Goal: Task Accomplishment & Management: Manage account settings

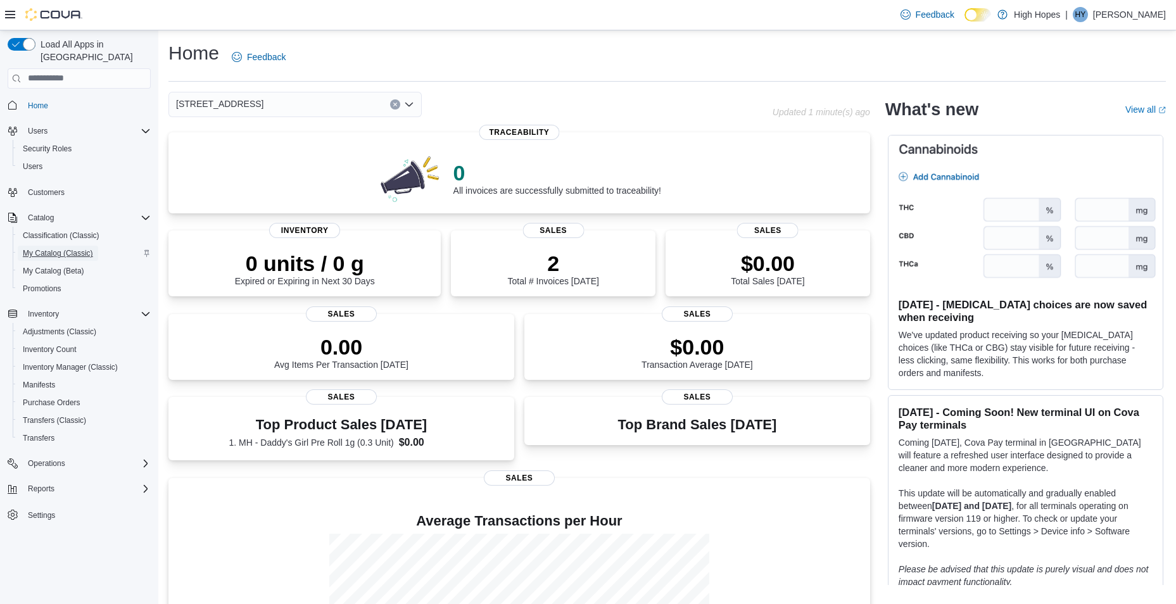
click at [88, 248] on span "My Catalog (Classic)" at bounding box center [58, 253] width 70 height 10
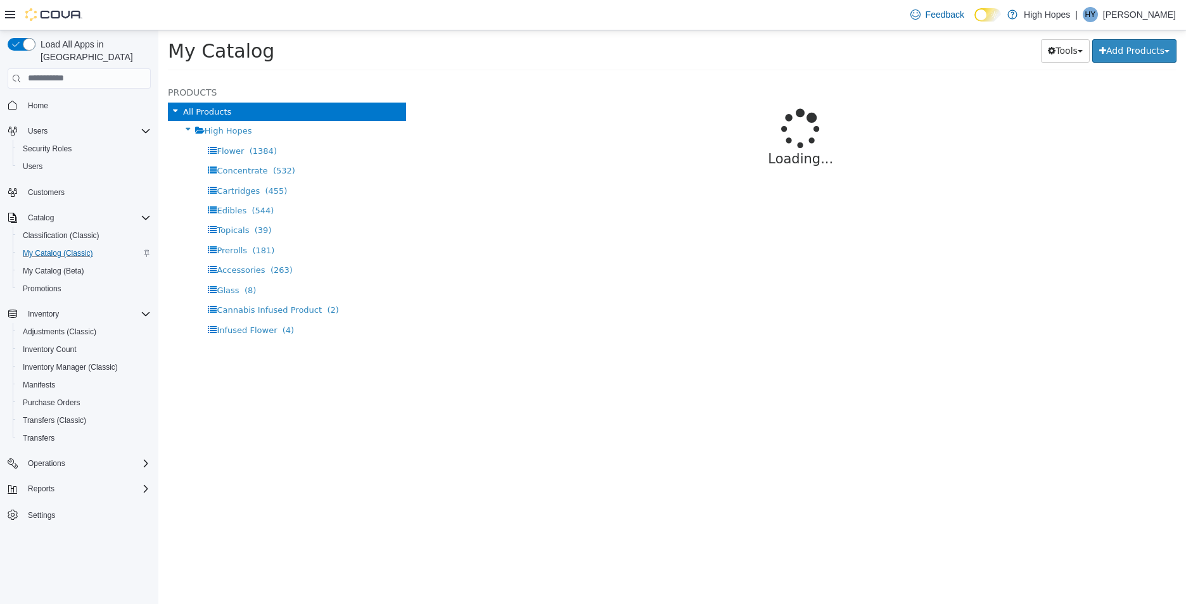
select select "**********"
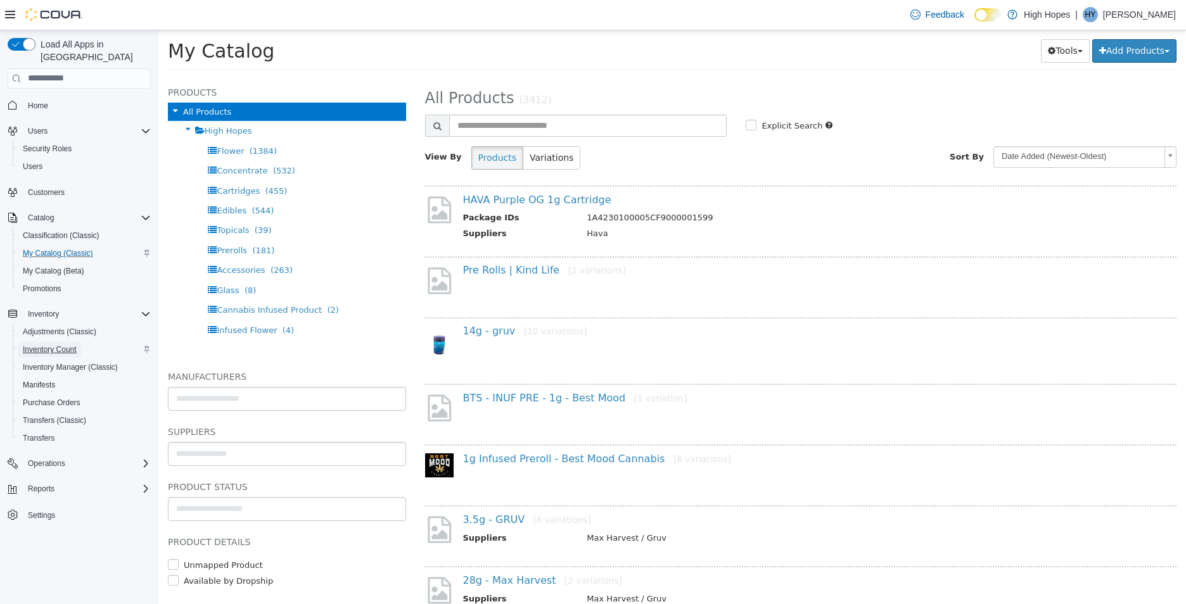
click at [45, 344] on span "Inventory Count" at bounding box center [50, 349] width 54 height 15
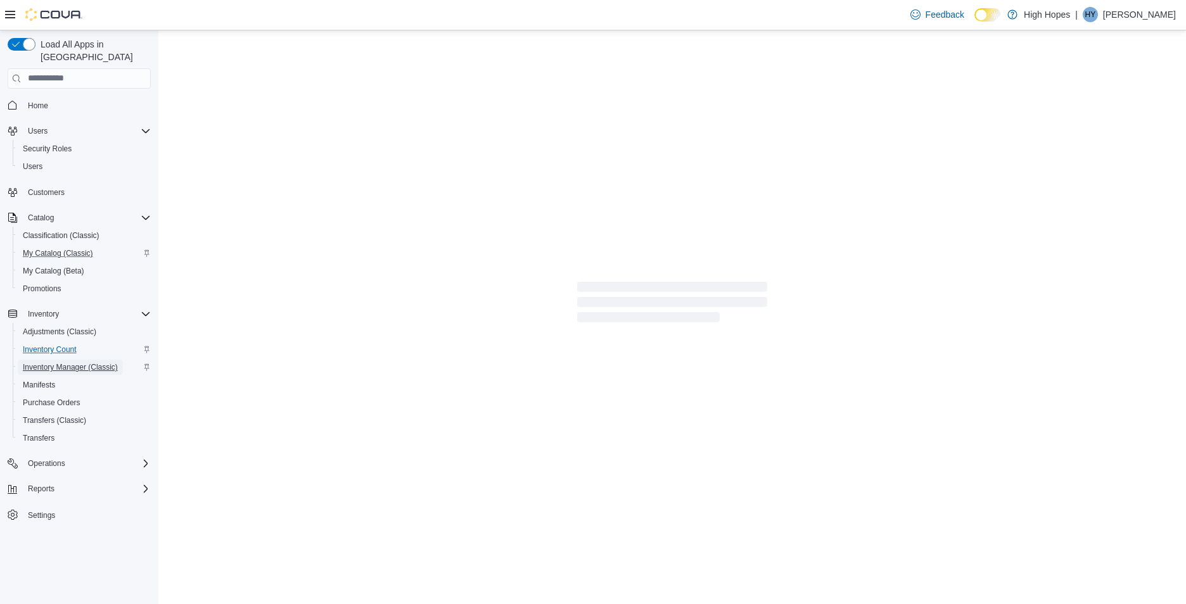
click at [51, 362] on span "Inventory Manager (Classic)" at bounding box center [70, 367] width 95 height 10
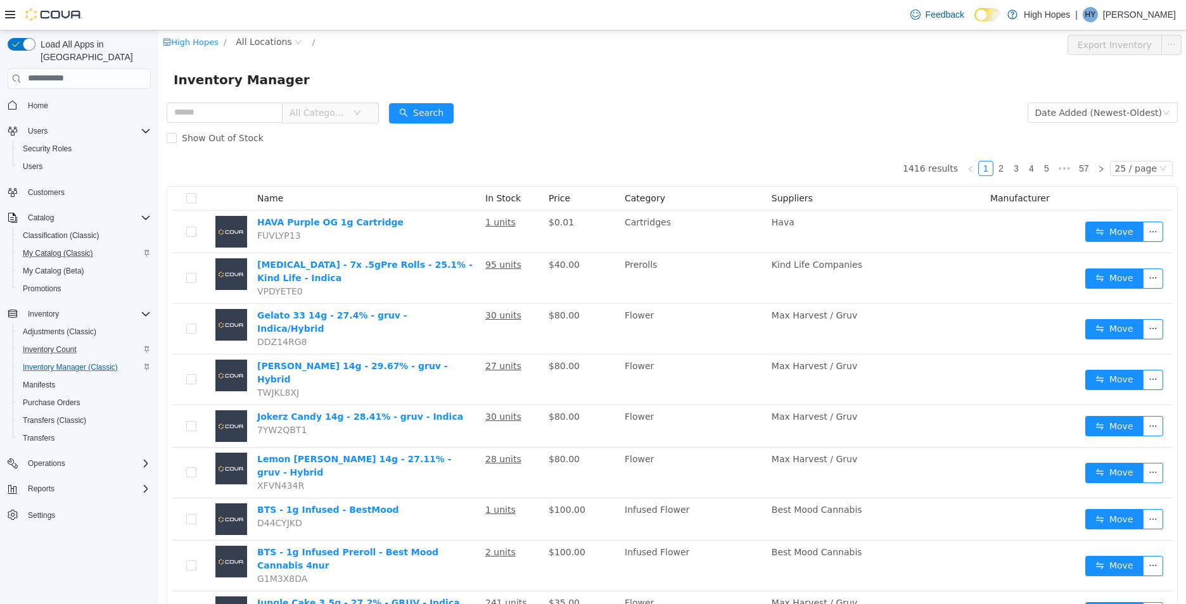
click at [350, 103] on span "All Categories" at bounding box center [321, 112] width 63 height 19
click at [260, 40] on span "All Locations" at bounding box center [264, 41] width 56 height 14
click at [297, 153] on span "[STREET_ADDRESS]" at bounding box center [306, 154] width 88 height 10
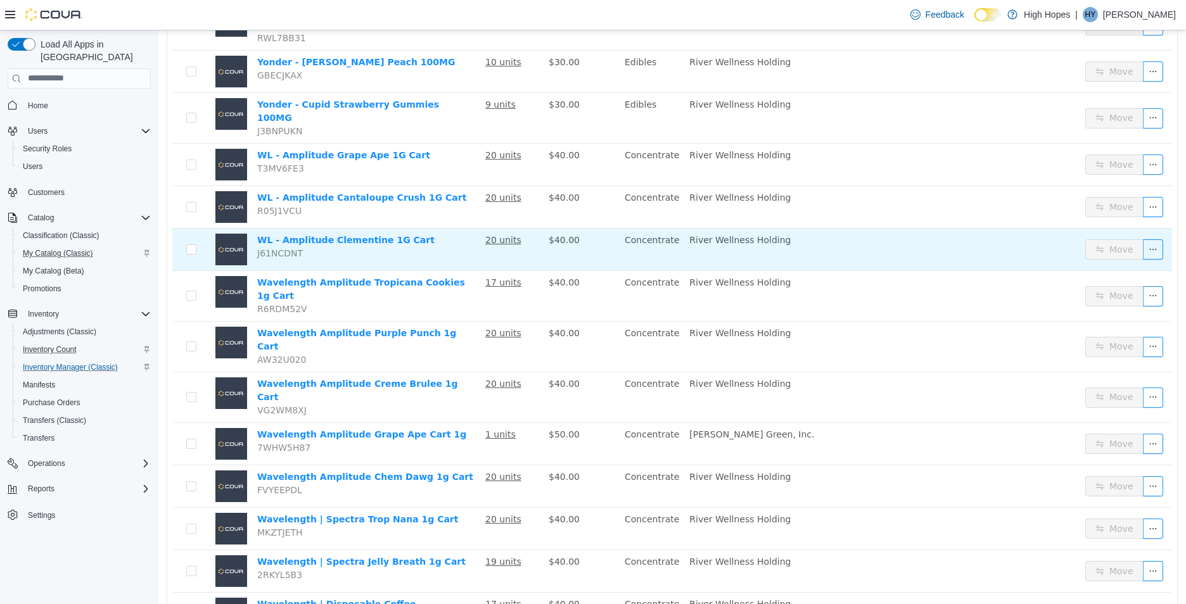
scroll to position [380, 0]
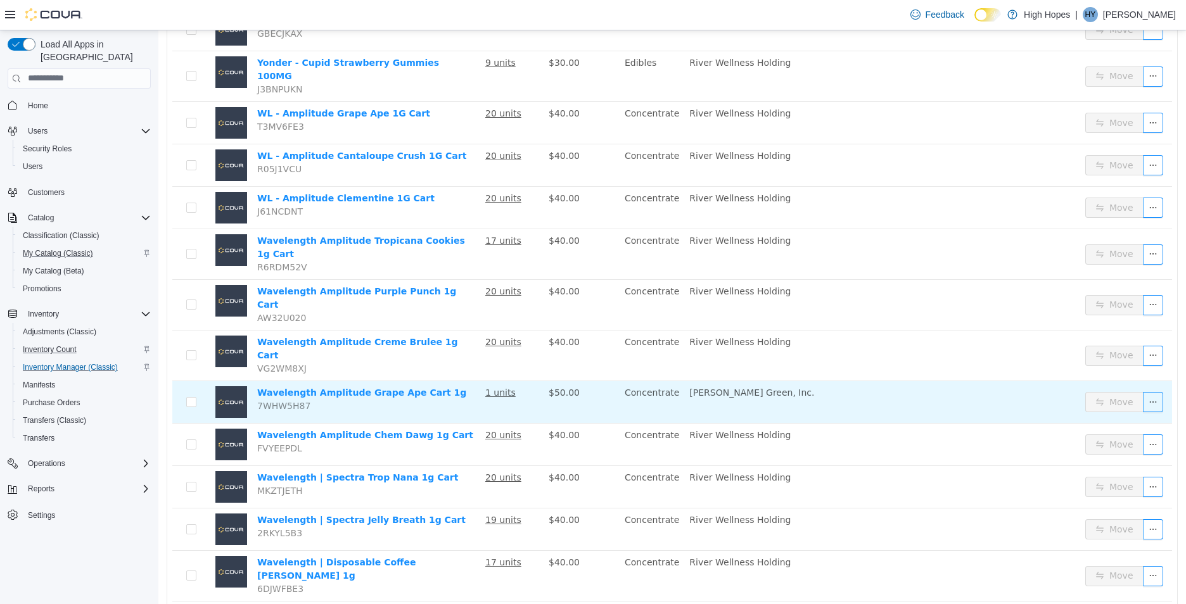
click at [567, 387] on span "$50.00" at bounding box center [564, 392] width 31 height 10
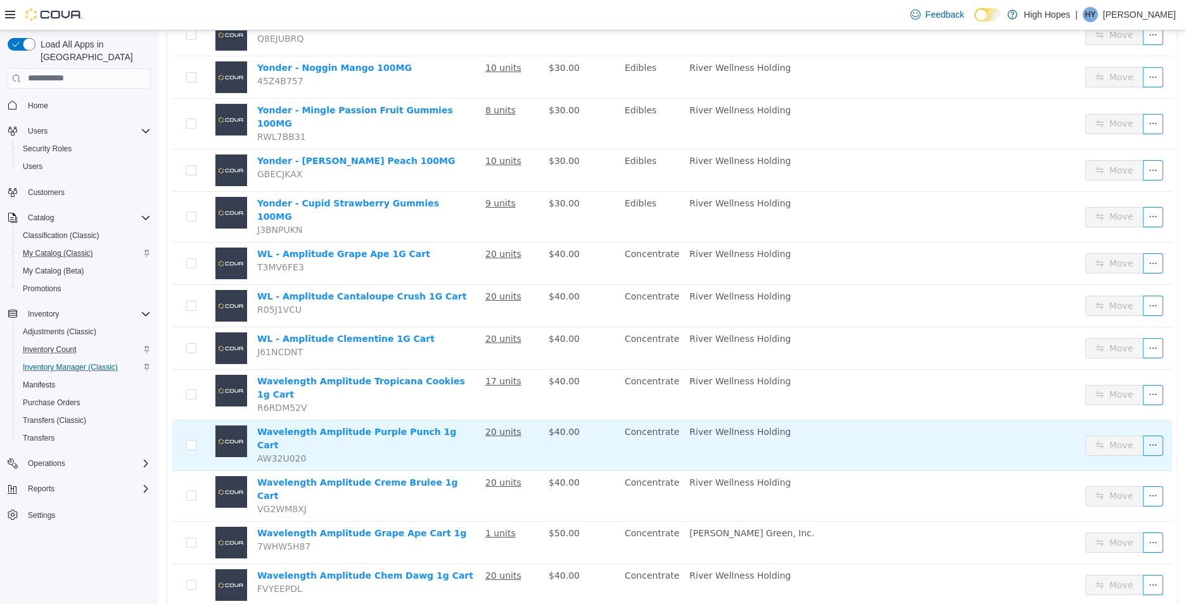
scroll to position [260, 0]
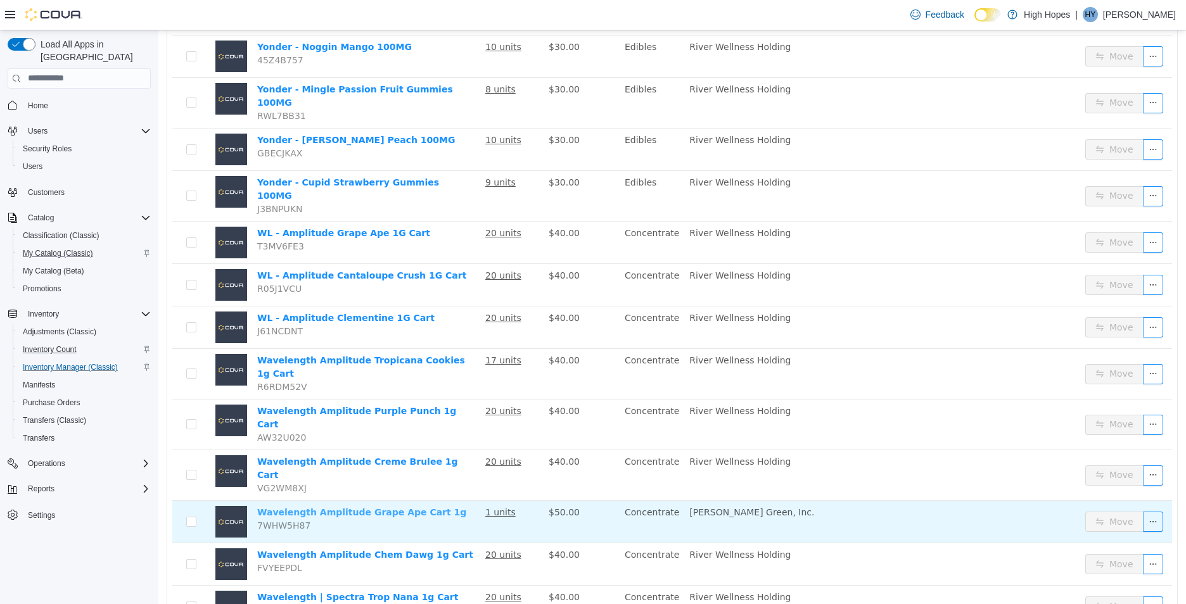
click at [314, 507] on link "Wavelength Amplitude Grape Ape Cart 1g" at bounding box center [361, 512] width 209 height 10
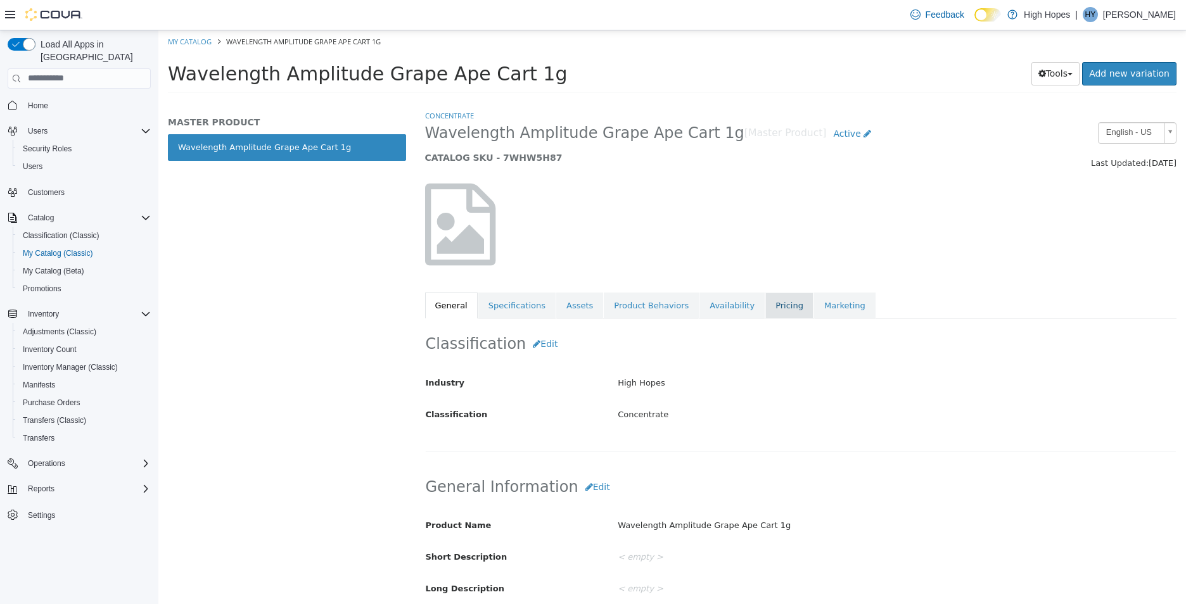
click at [766, 307] on link "Pricing" at bounding box center [789, 305] width 48 height 27
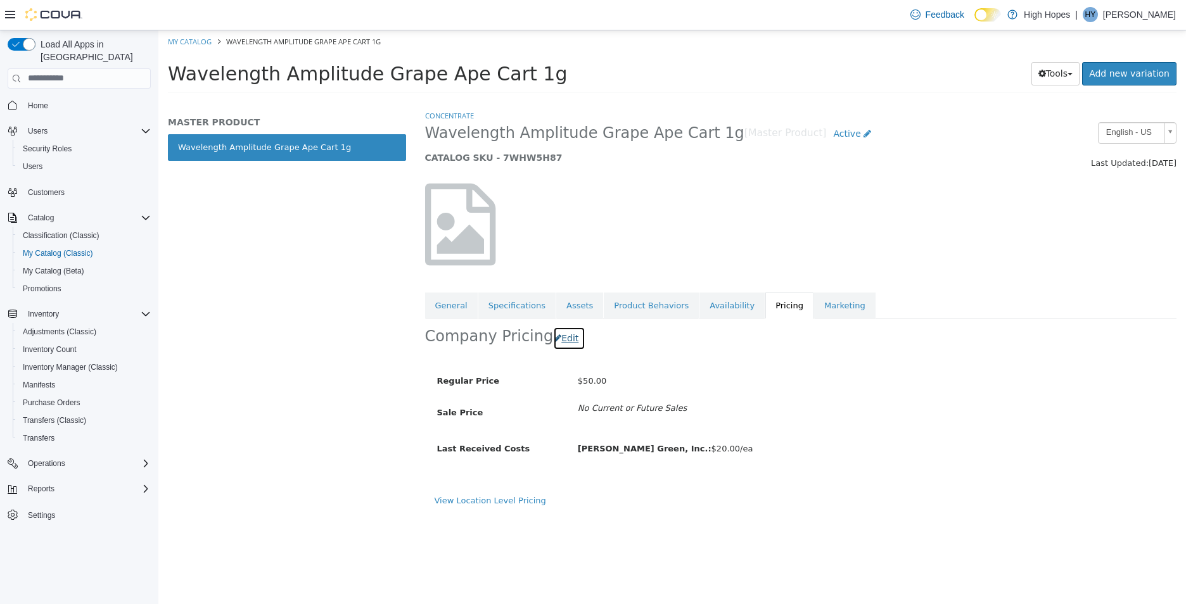
click at [561, 341] on button "Edit" at bounding box center [569, 337] width 32 height 23
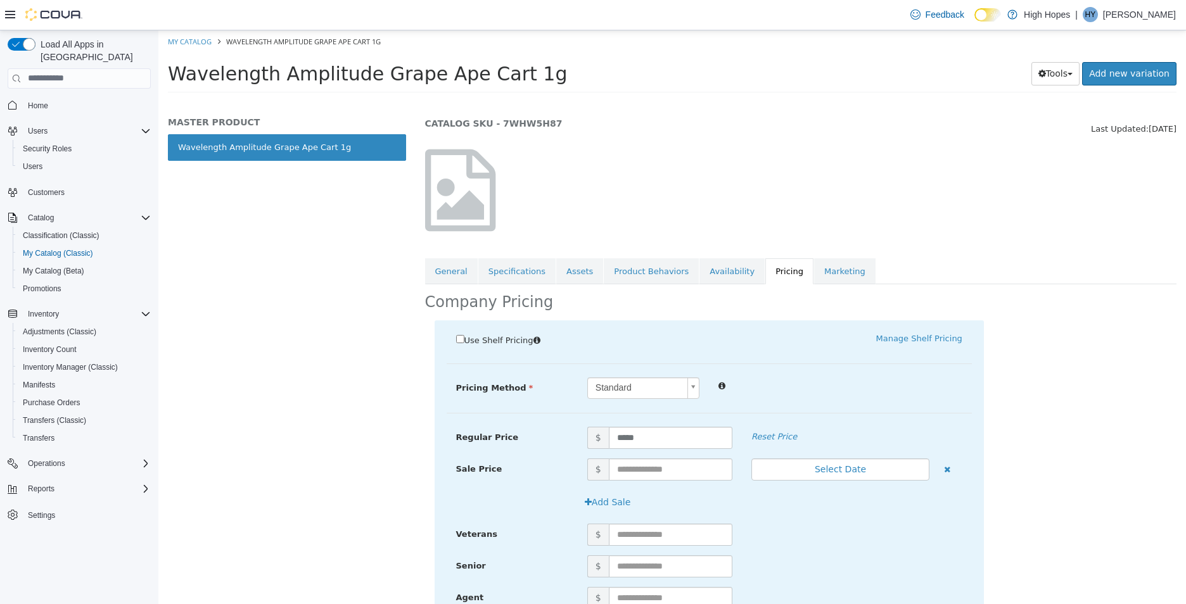
scroll to position [63, 0]
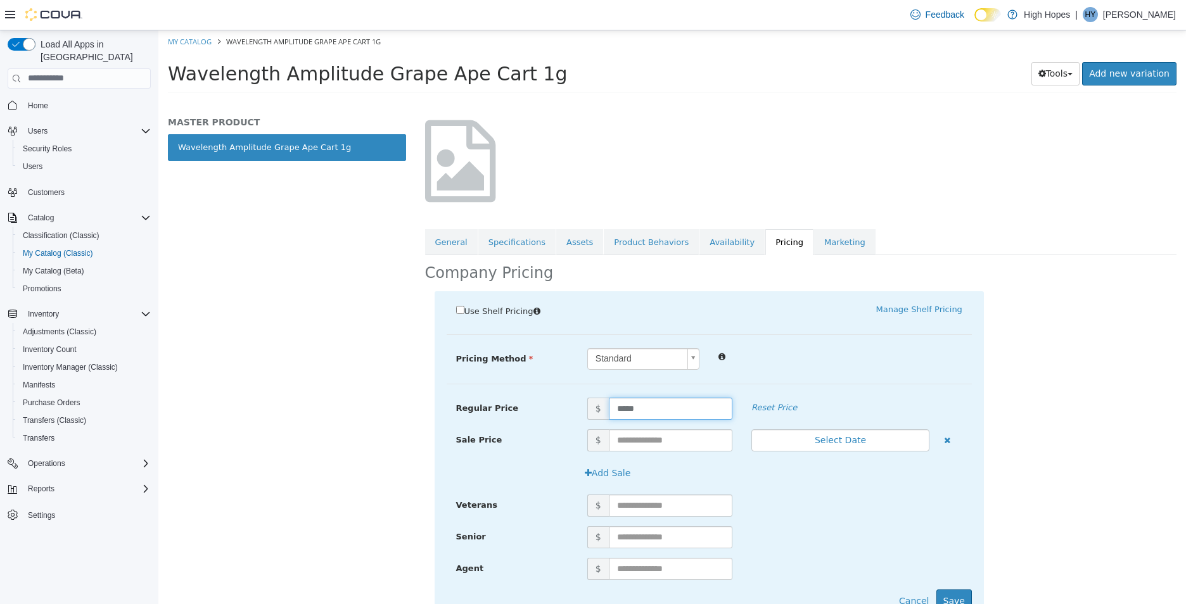
click at [620, 404] on input "*****" at bounding box center [671, 408] width 124 height 22
type input "*****"
click at [949, 592] on button "Save" at bounding box center [953, 600] width 35 height 23
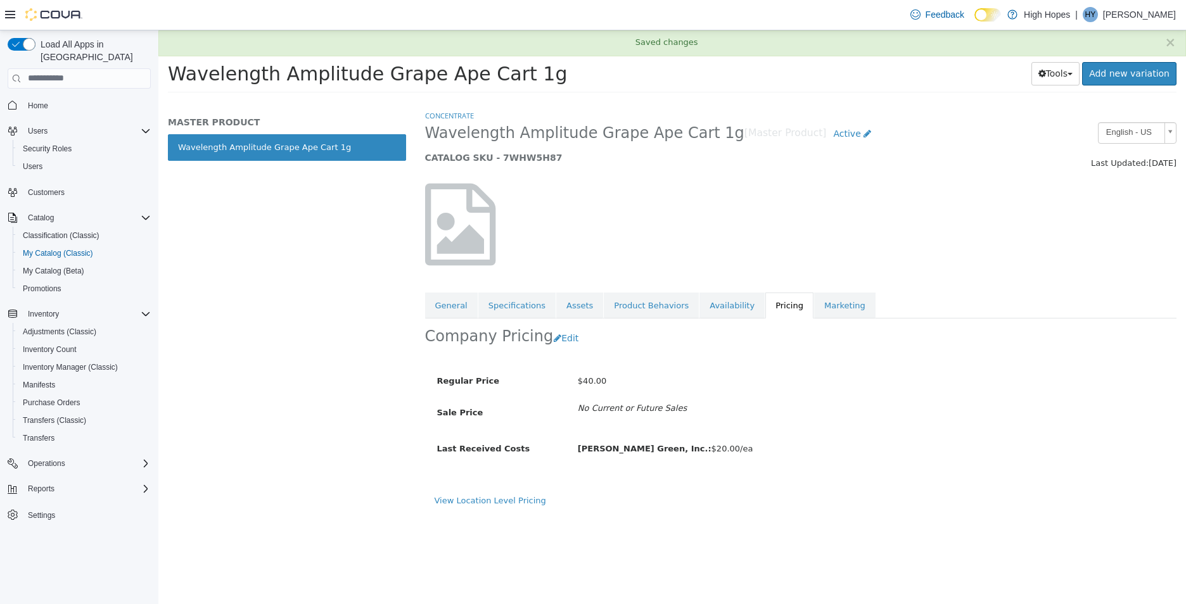
scroll to position [0, 0]
click at [228, 248] on div "MASTER PRODUCT Wavelength Amplitude Grape Ape Cart 1g" at bounding box center [286, 356] width 257 height 495
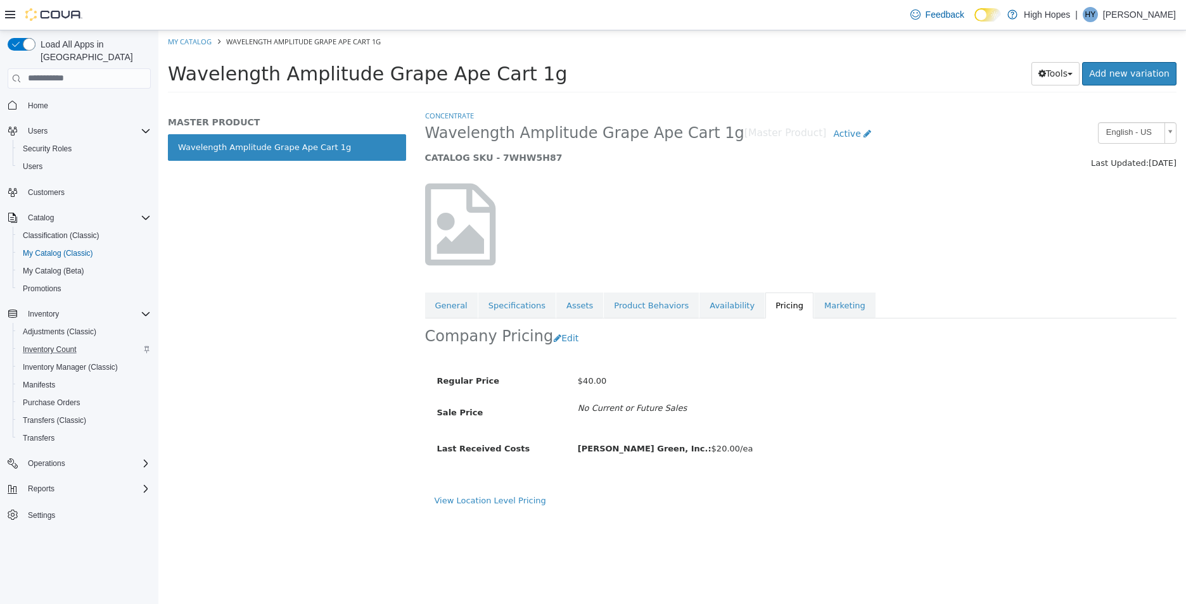
click at [83, 342] on div "Inventory Count" at bounding box center [84, 349] width 133 height 15
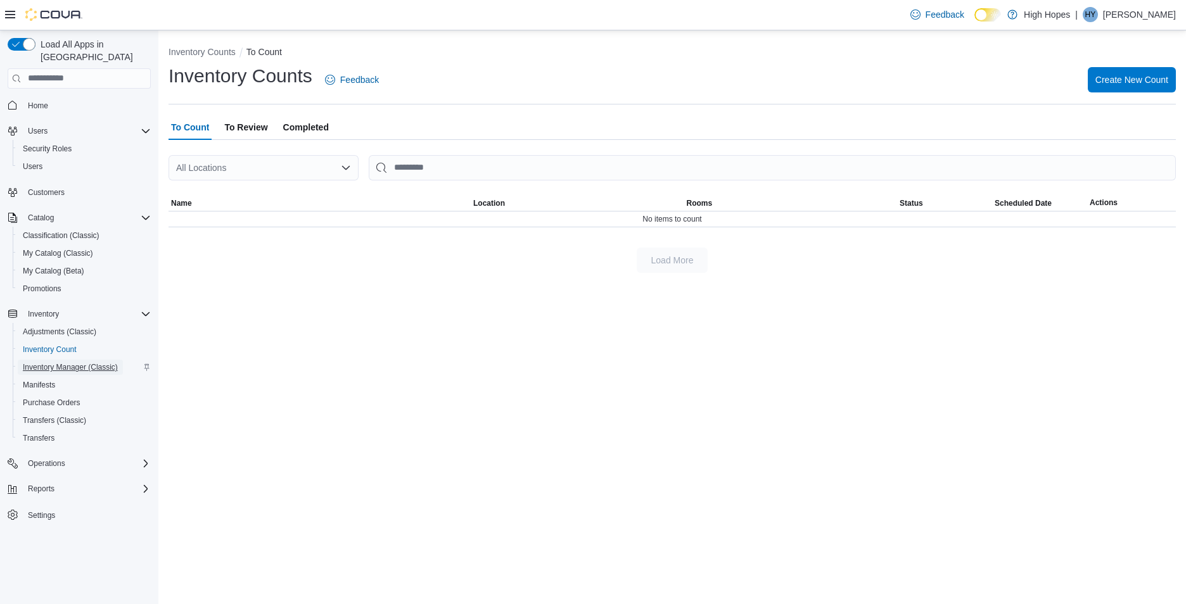
click at [53, 362] on span "Inventory Manager (Classic)" at bounding box center [70, 367] width 95 height 10
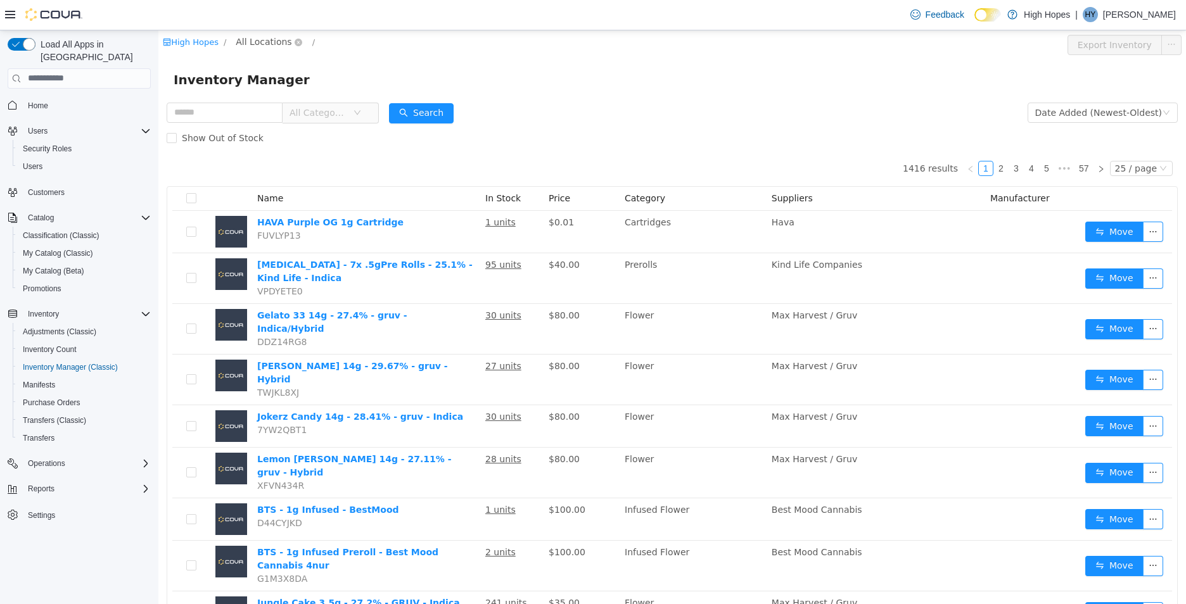
click at [253, 42] on span "All Locations" at bounding box center [264, 41] width 56 height 14
click at [298, 158] on span "[STREET_ADDRESS]" at bounding box center [306, 154] width 88 height 10
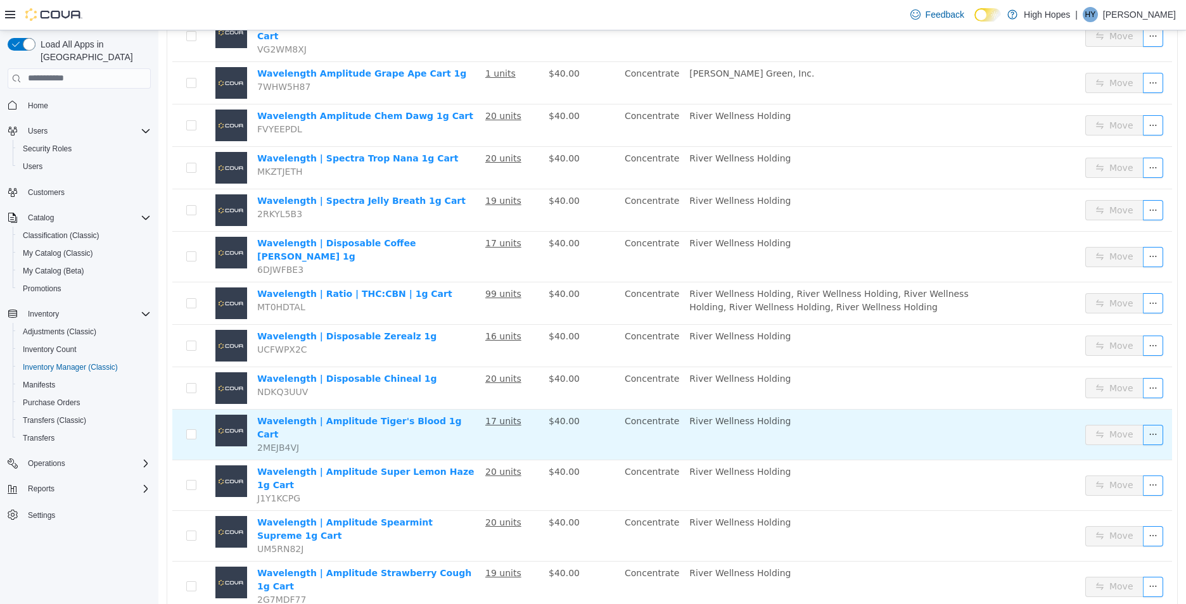
scroll to position [704, 0]
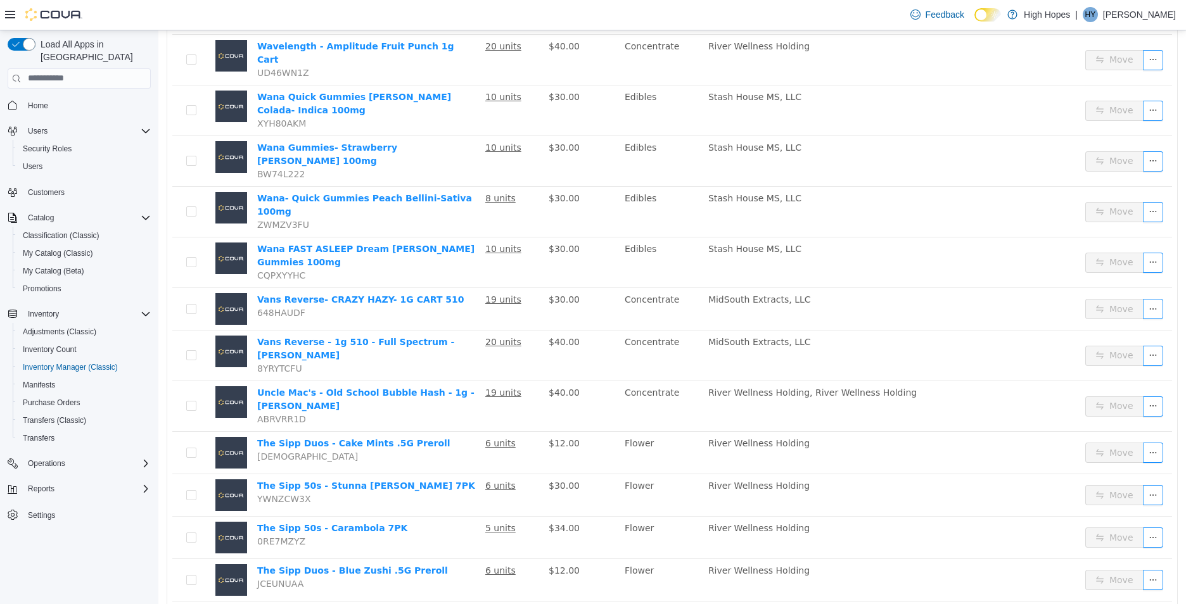
scroll to position [712, 0]
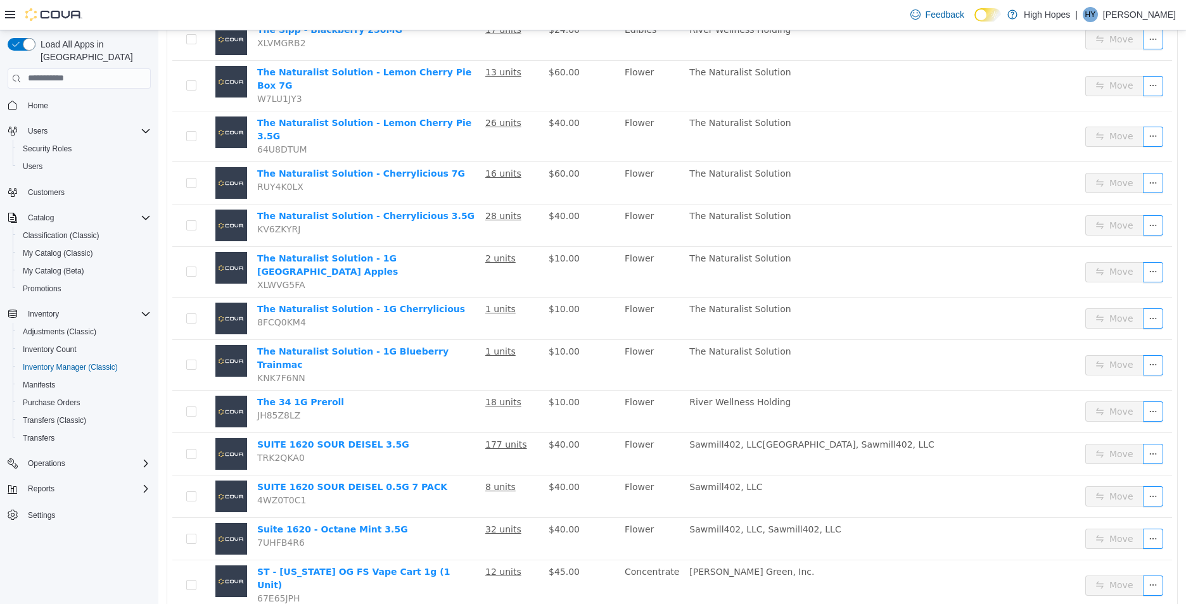
scroll to position [712, 0]
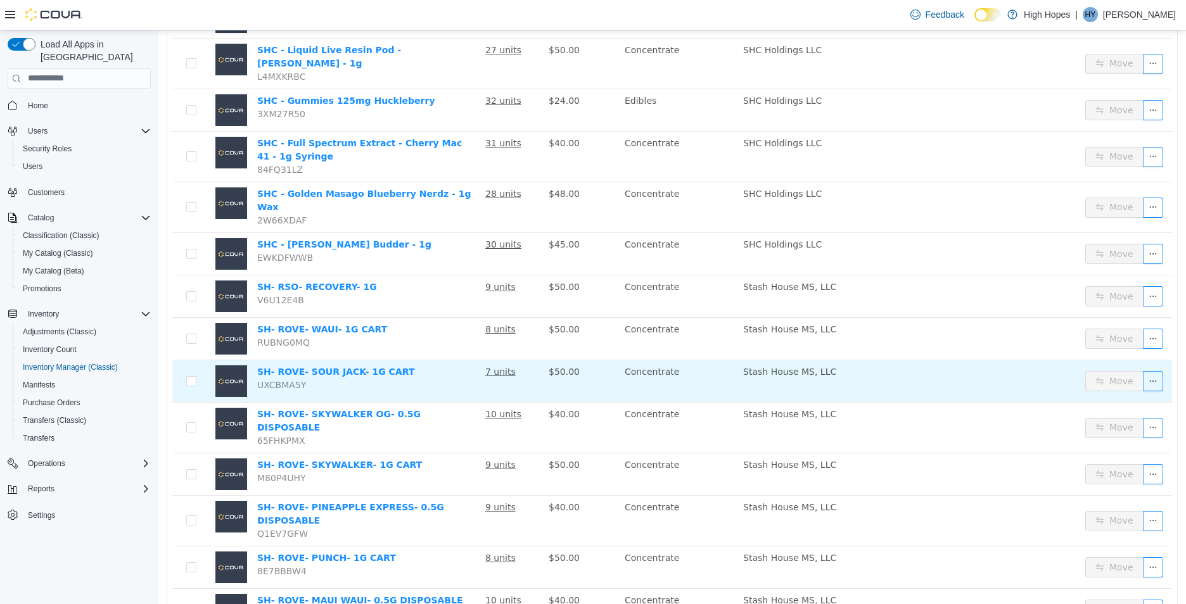
scroll to position [729, 0]
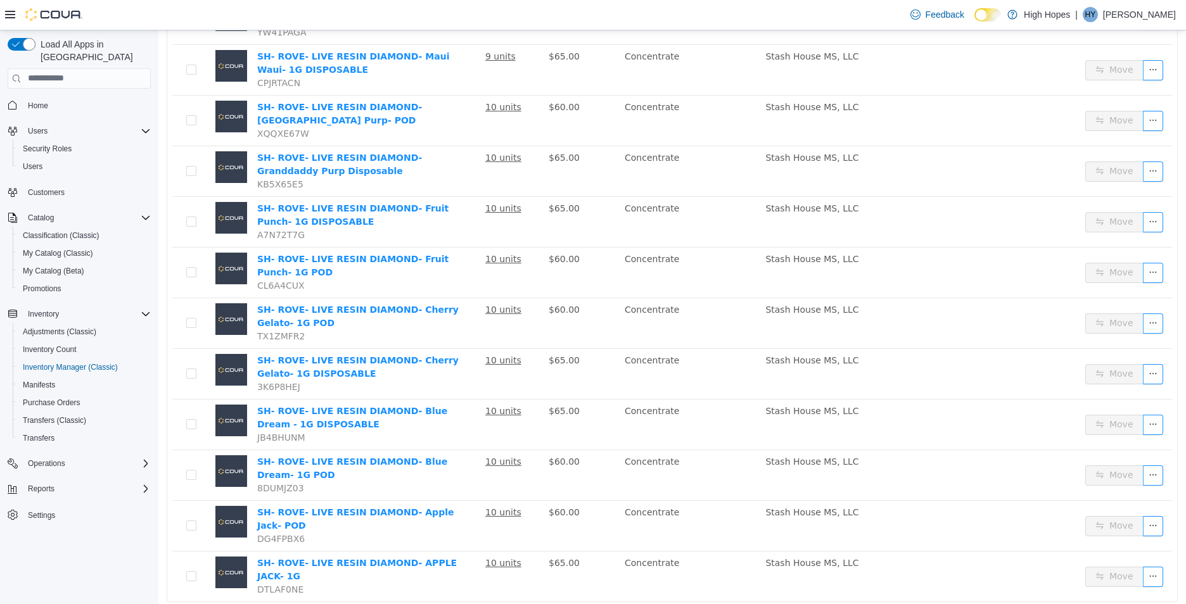
scroll to position [885, 0]
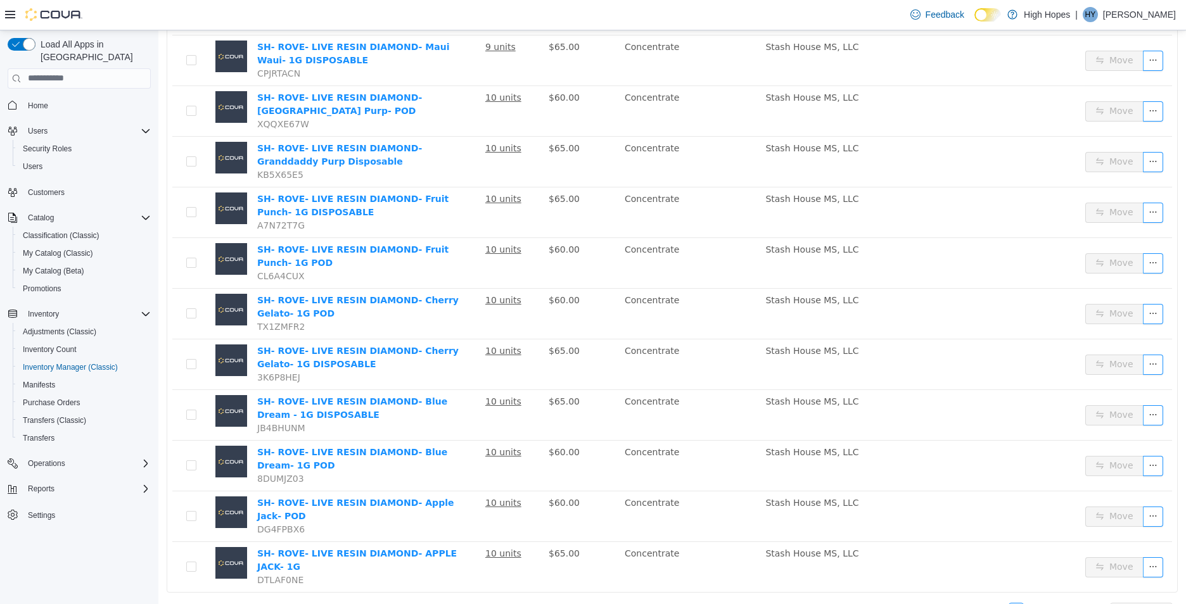
click at [1026, 603] on link "6" at bounding box center [1031, 610] width 14 height 14
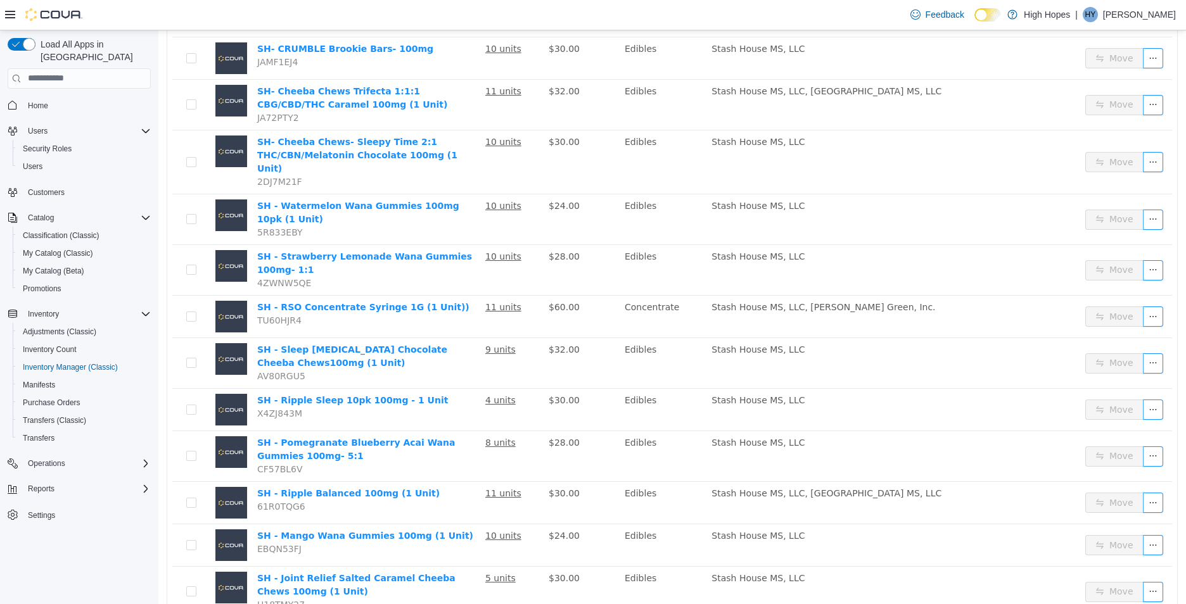
scroll to position [770, 0]
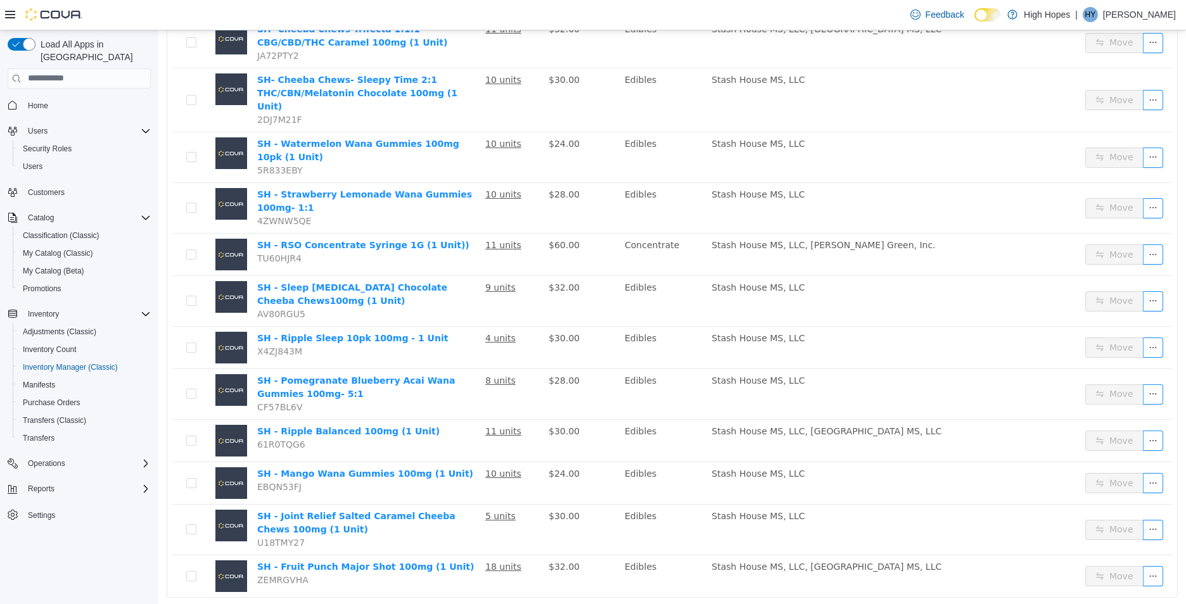
click at [1030, 604] on link "7" at bounding box center [1031, 615] width 14 height 14
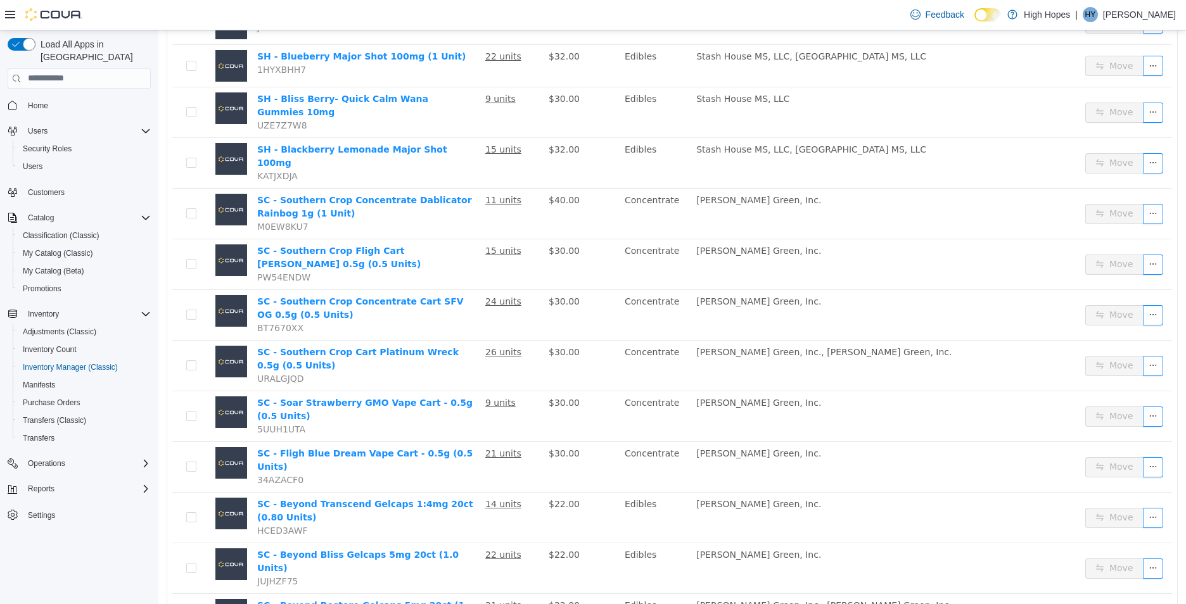
scroll to position [56, 0]
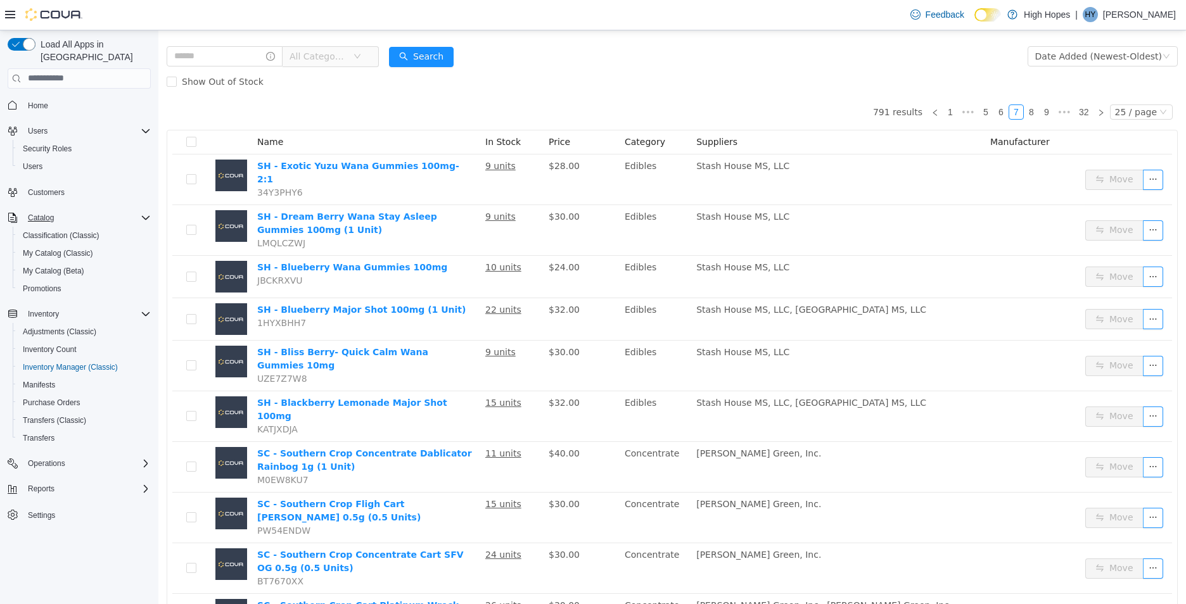
click at [142, 216] on icon "Complex example" at bounding box center [146, 218] width 8 height 4
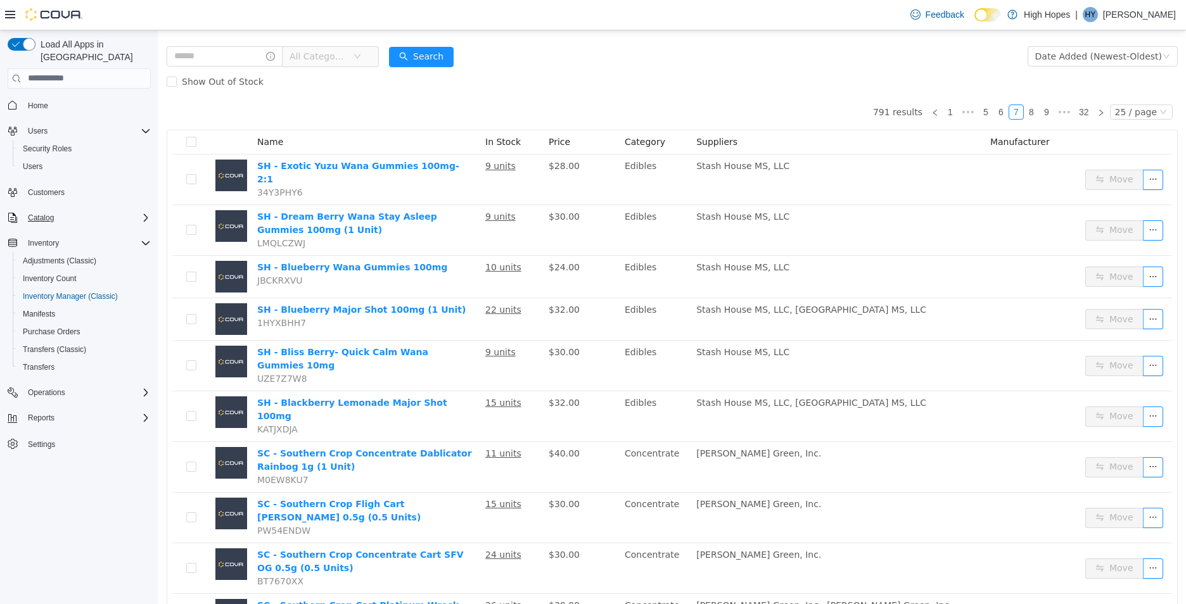
click at [141, 213] on icon "Complex example" at bounding box center [146, 218] width 10 height 10
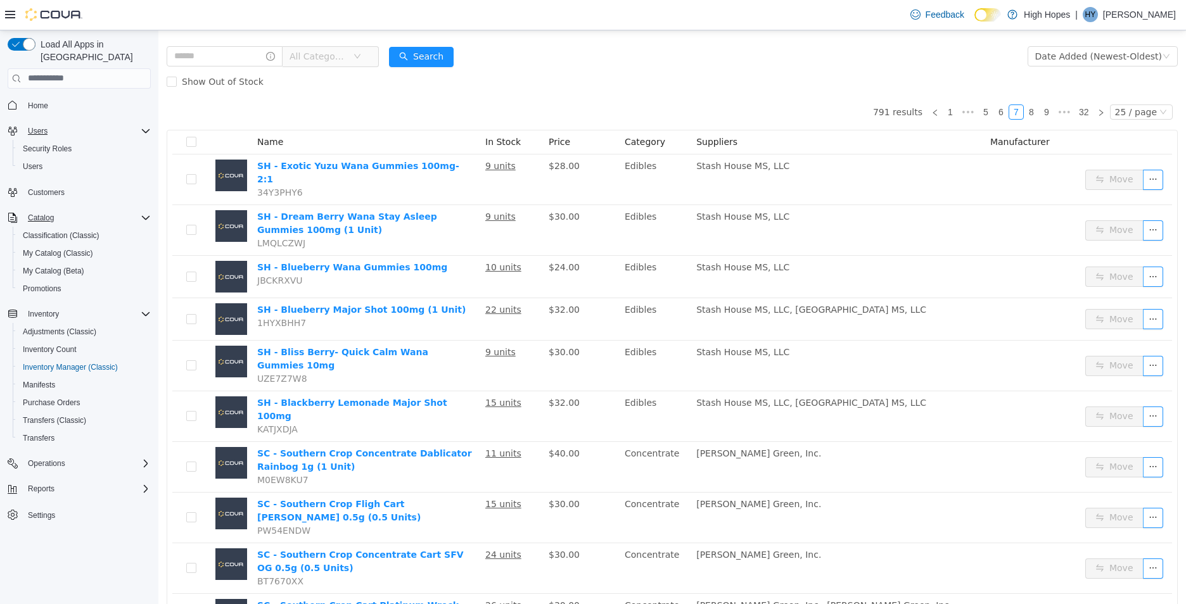
click at [141, 126] on icon "Complex example" at bounding box center [146, 131] width 10 height 10
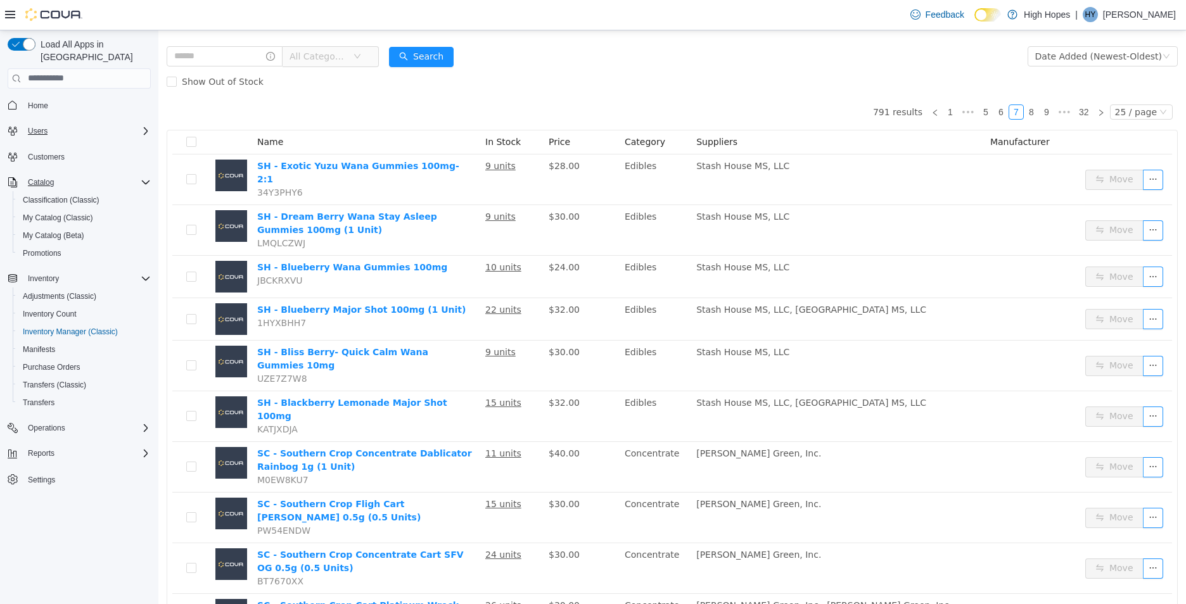
click at [141, 126] on icon "Complex example" at bounding box center [146, 131] width 10 height 10
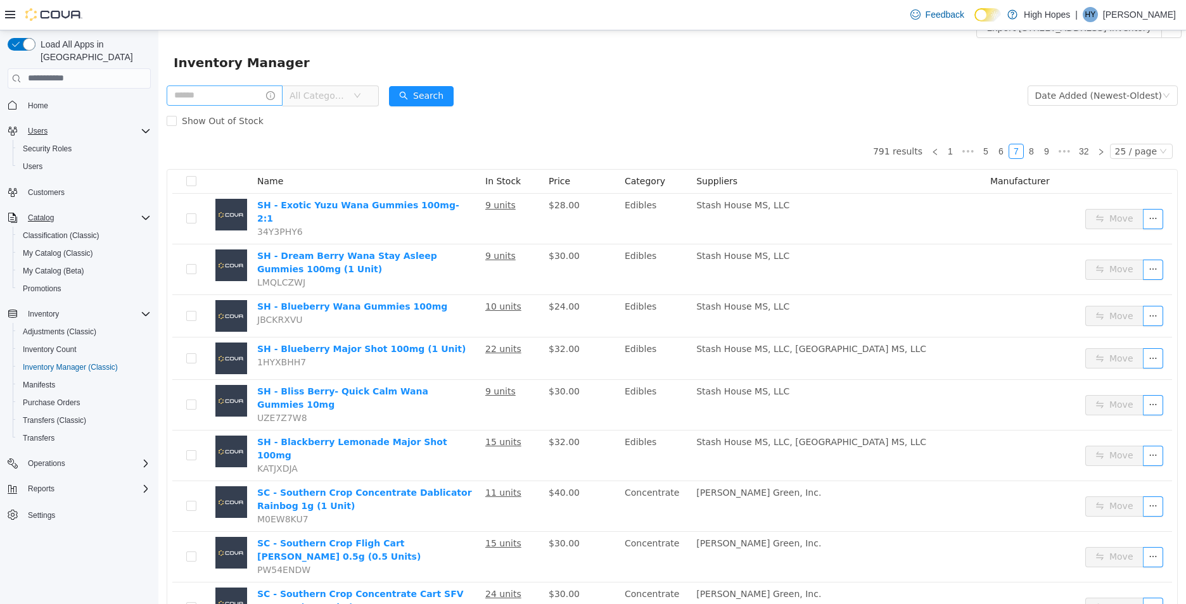
scroll to position [0, 0]
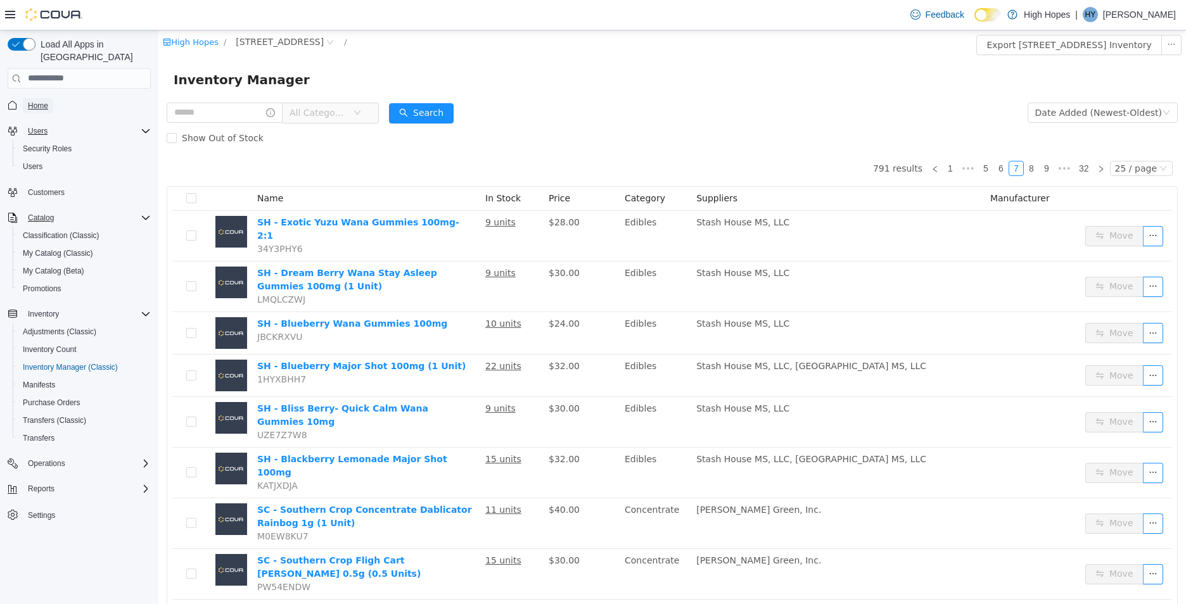
click at [41, 101] on span "Home" at bounding box center [38, 106] width 20 height 10
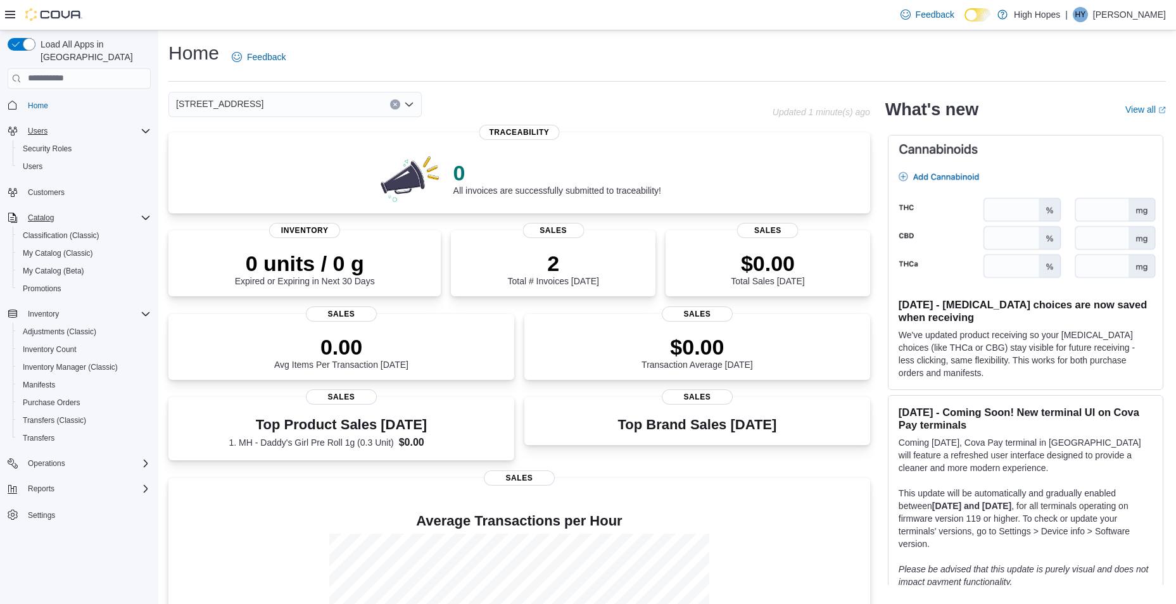
click at [65, 17] on img at bounding box center [53, 14] width 57 height 13
click at [18, 16] on div at bounding box center [43, 14] width 77 height 13
click at [13, 17] on icon at bounding box center [10, 15] width 10 height 10
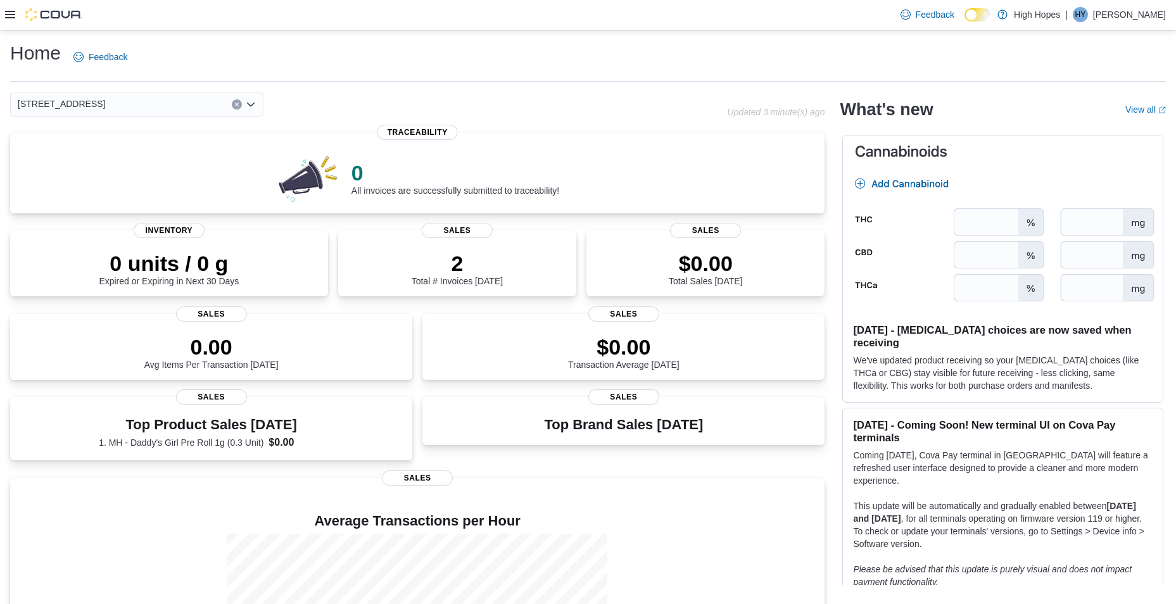
click at [8, 15] on icon at bounding box center [10, 15] width 10 height 8
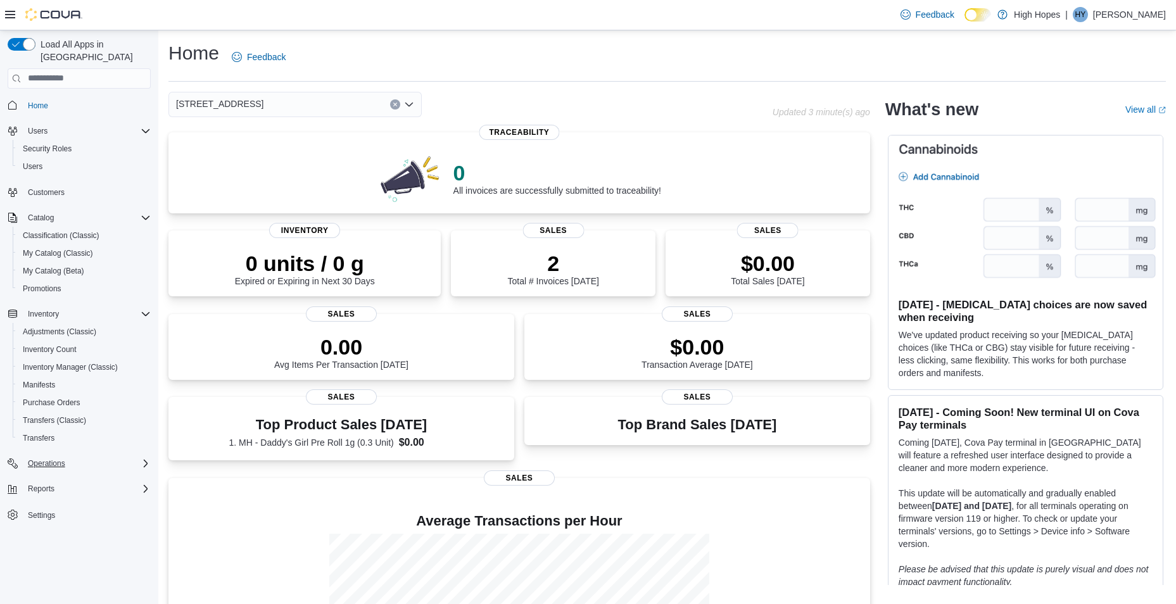
click at [141, 459] on icon "Complex example" at bounding box center [146, 464] width 10 height 10
click at [63, 281] on link "Promotions" at bounding box center [42, 288] width 49 height 15
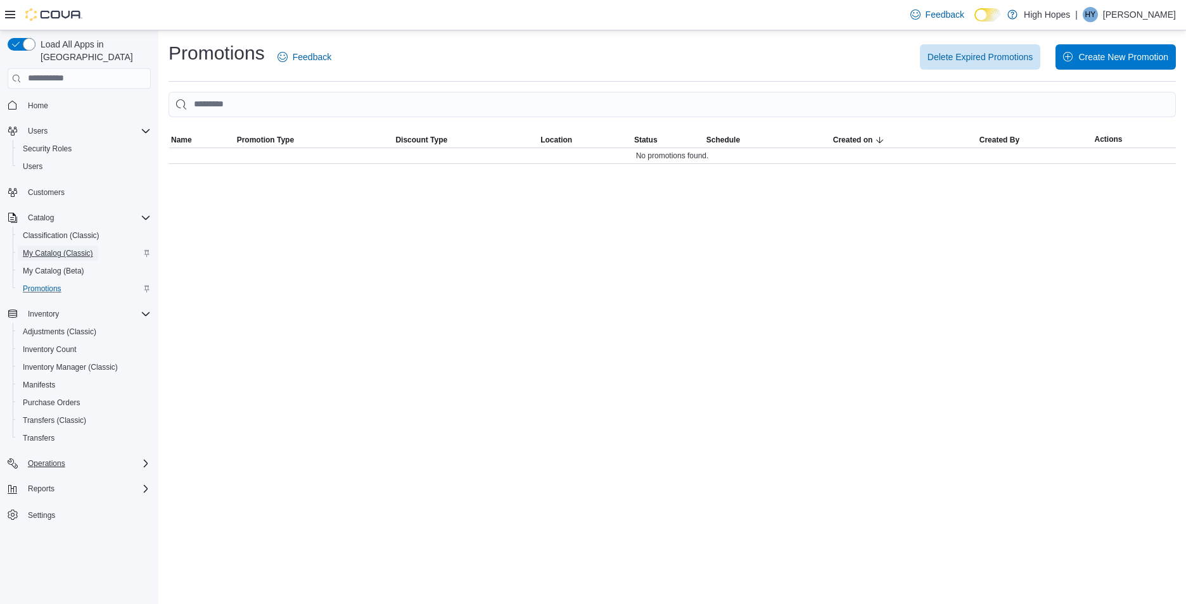
click at [61, 248] on span "My Catalog (Classic)" at bounding box center [58, 253] width 70 height 10
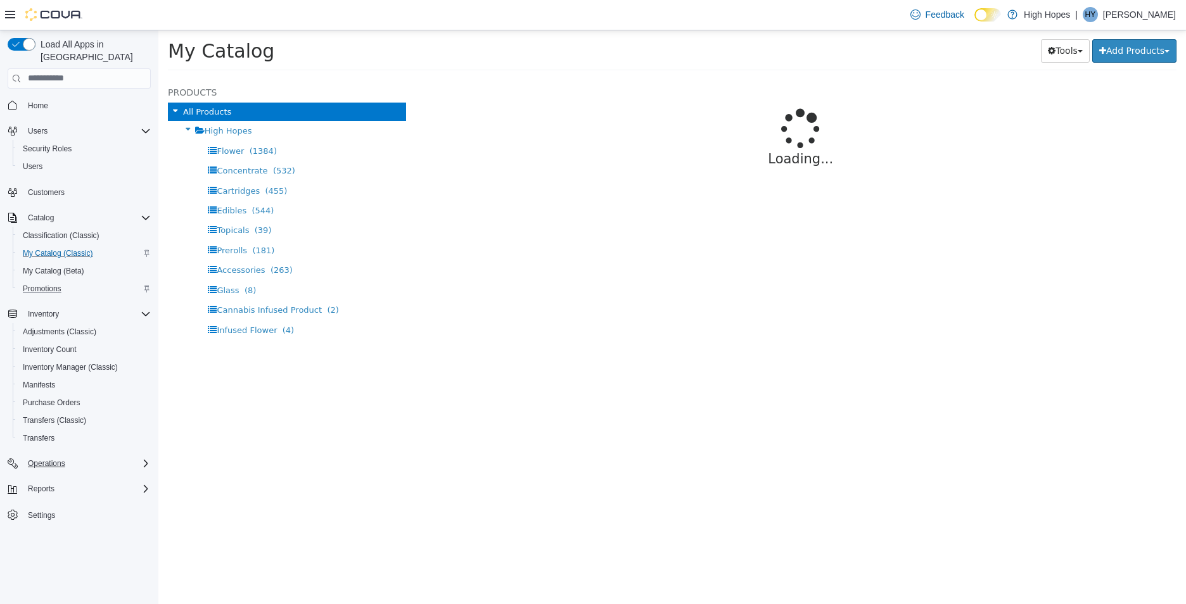
select select "**********"
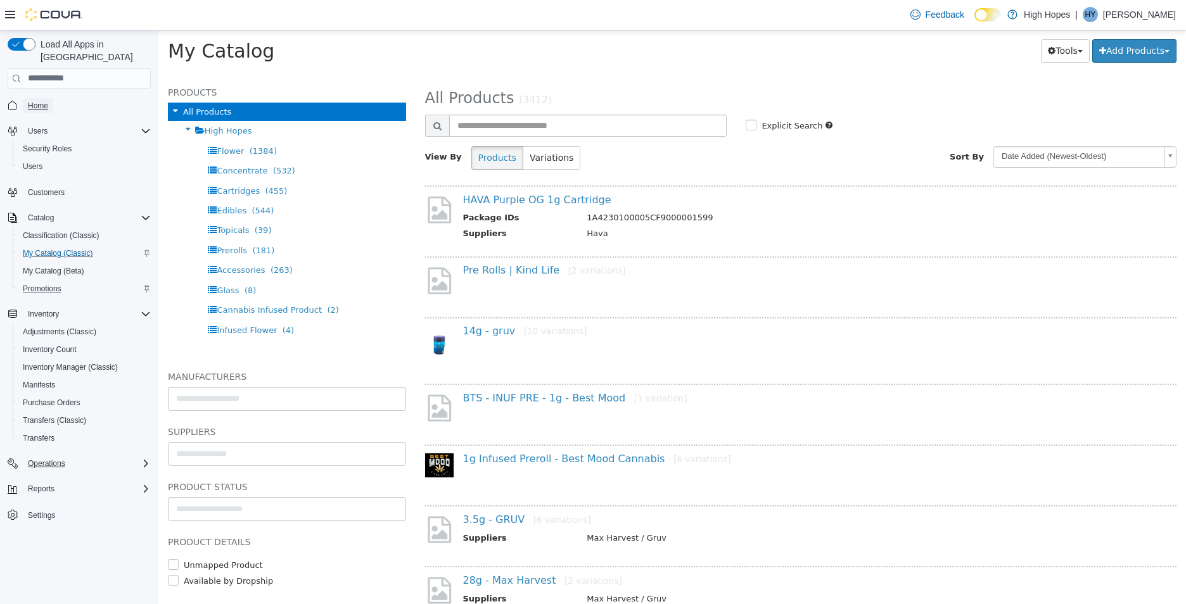
click at [49, 98] on link "Home" at bounding box center [38, 105] width 30 height 15
